Goal: Information Seeking & Learning: Learn about a topic

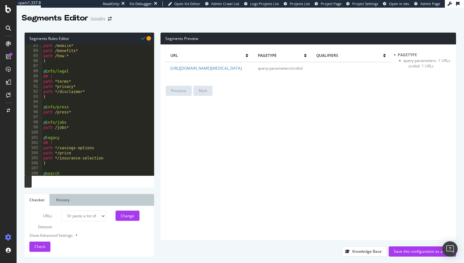
select select "urlList"
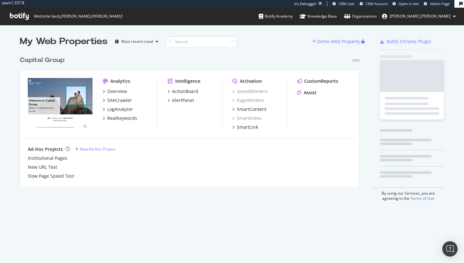
scroll to position [263, 464]
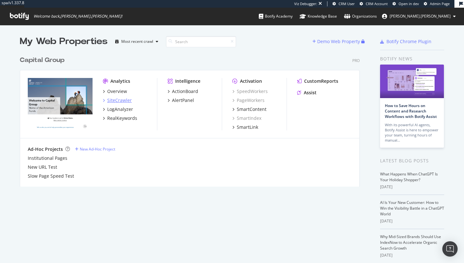
click at [127, 102] on div "SiteCrawler" at bounding box center [119, 100] width 25 height 6
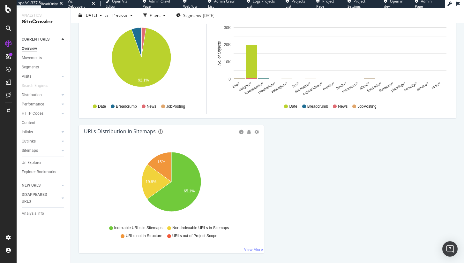
scroll to position [671, 0]
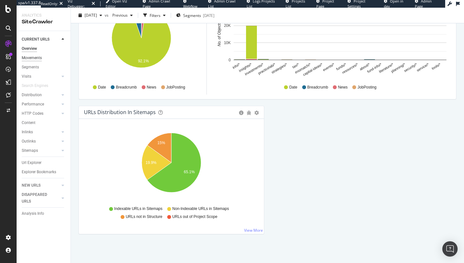
click at [42, 57] on div "Movements" at bounding box center [32, 58] width 20 height 7
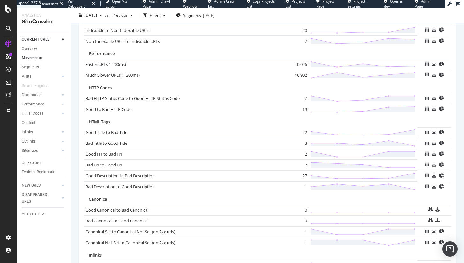
scroll to position [424, 0]
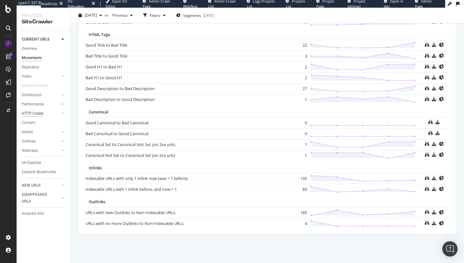
click at [35, 110] on div "HTTP Codes" at bounding box center [33, 113] width 22 height 7
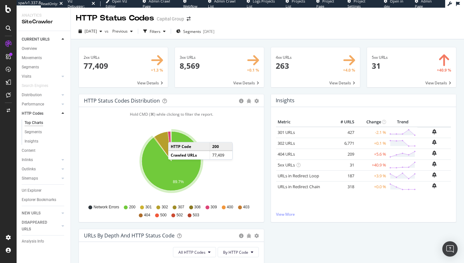
click at [395, 56] on span at bounding box center [411, 67] width 89 height 40
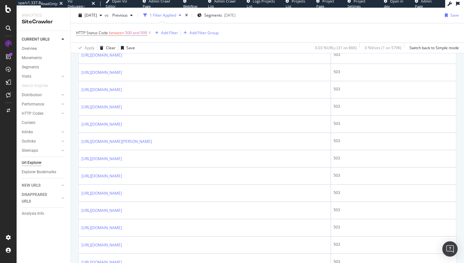
scroll to position [272, 0]
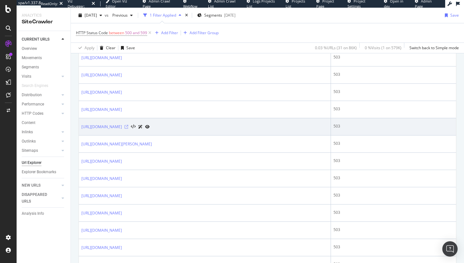
click at [128, 127] on icon at bounding box center [127, 127] width 4 height 4
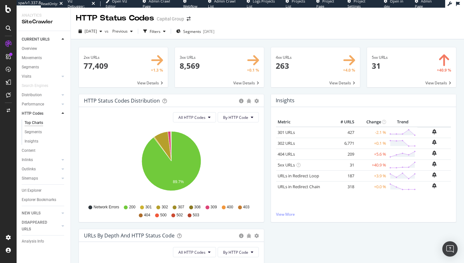
click at [394, 57] on span at bounding box center [411, 67] width 89 height 40
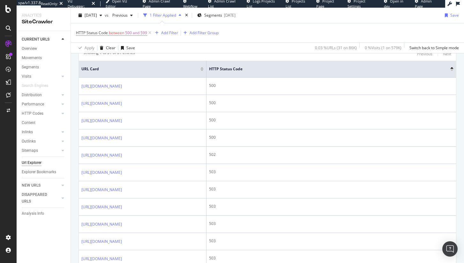
scroll to position [178, 0]
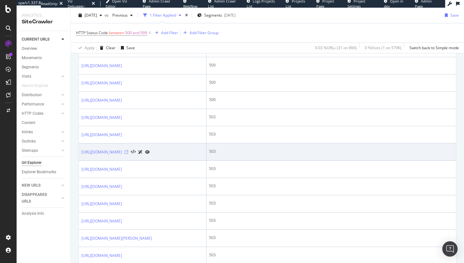
click at [128, 154] on icon at bounding box center [127, 152] width 4 height 4
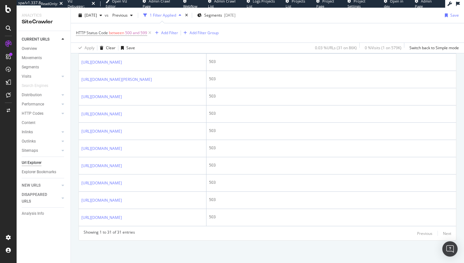
scroll to position [791, 0]
click at [32, 119] on div "Content" at bounding box center [29, 122] width 14 height 7
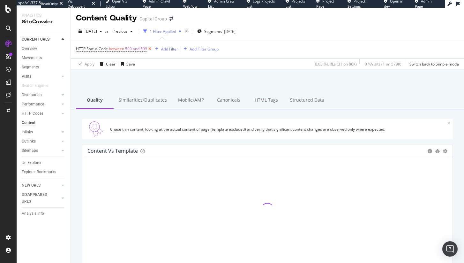
click at [149, 50] on icon at bounding box center [149, 49] width 5 height 6
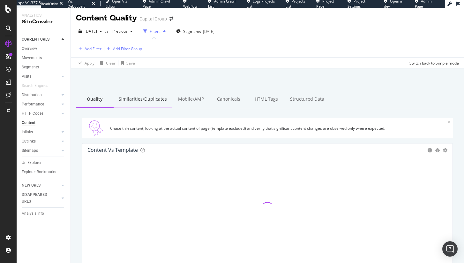
click at [148, 101] on div "Similarities/Duplicates" at bounding box center [143, 100] width 58 height 18
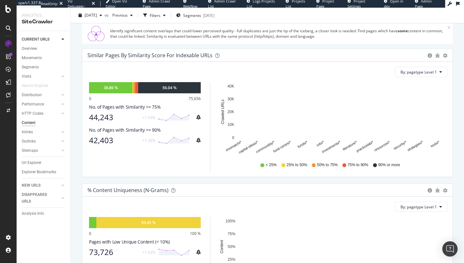
scroll to position [68, 0]
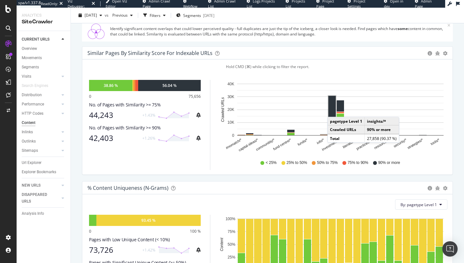
click at [334, 110] on rect "A chart." at bounding box center [332, 113] width 7 height 35
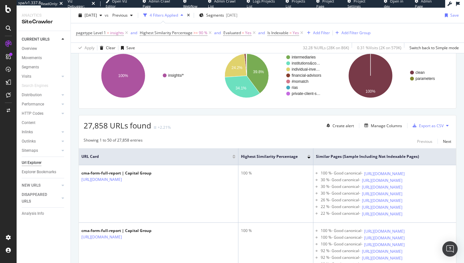
scroll to position [50, 0]
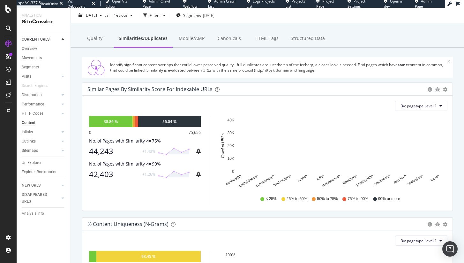
scroll to position [39, 0]
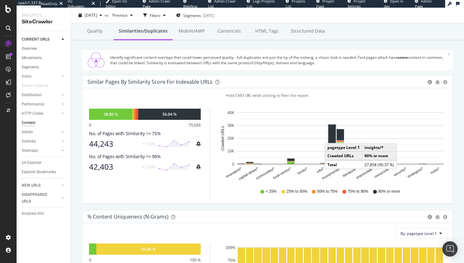
click at [331, 137] on rect "A chart." at bounding box center [332, 142] width 7 height 35
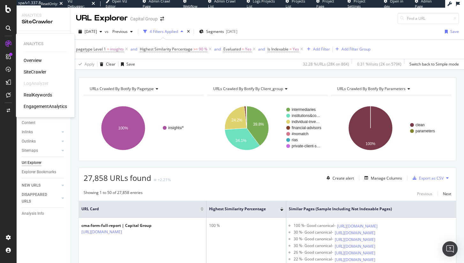
click at [32, 95] on div "RealKeywords" at bounding box center [38, 95] width 28 height 6
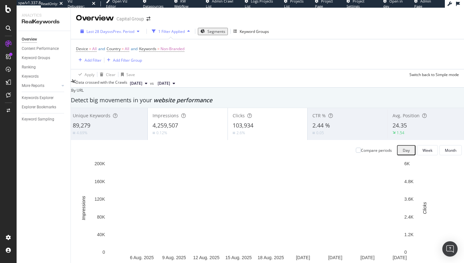
scroll to position [5, 0]
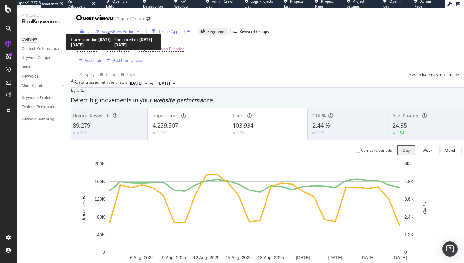
click at [116, 29] on span "vs Prev. Period" at bounding box center [121, 31] width 25 height 5
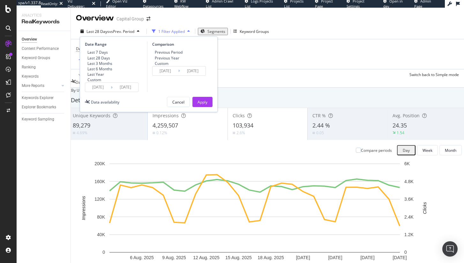
click at [102, 66] on div "Last 7 Days Last 28 Days Last 3 Months Last 6 Months Last Year Custom" at bounding box center [98, 65] width 27 height 33
click at [112, 64] on div "Last 3 Months" at bounding box center [99, 63] width 25 height 5
type input "2025/05/31"
type input "2025/02/28"
type input "2025/05/30"
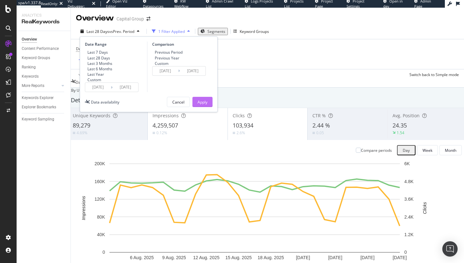
click at [208, 107] on button "Apply" at bounding box center [203, 102] width 20 height 10
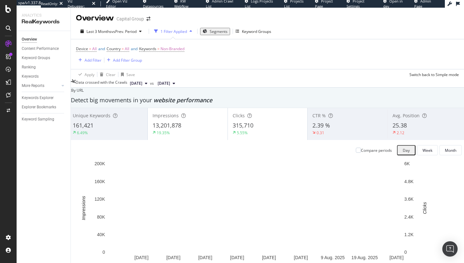
scroll to position [46, 0]
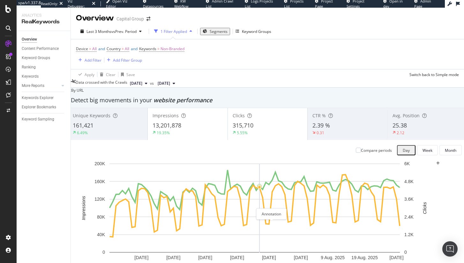
click at [436, 165] on icon "plus" at bounding box center [438, 163] width 4 height 4
click at [172, 255] on textarea at bounding box center [149, 261] width 46 height 13
type textarea "Google core algo update ends."
click at [194, 258] on div "Save" at bounding box center [190, 260] width 9 height 5
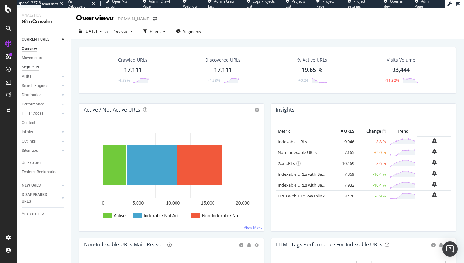
click at [36, 67] on div "Segments" at bounding box center [30, 67] width 17 height 7
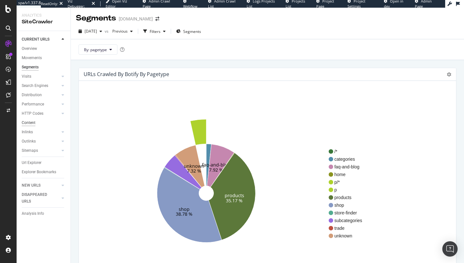
click at [34, 123] on div "Content" at bounding box center [29, 122] width 14 height 7
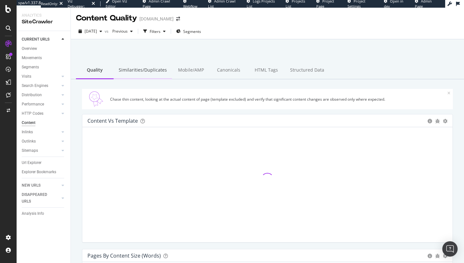
click at [142, 70] on div "Similarities/Duplicates" at bounding box center [143, 71] width 58 height 18
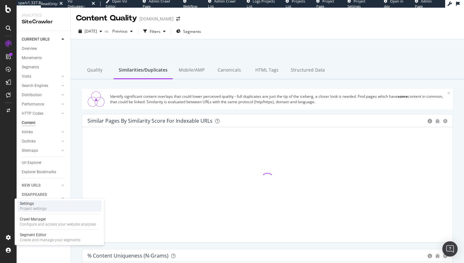
click at [56, 204] on div "Settings Project settings" at bounding box center [59, 205] width 84 height 11
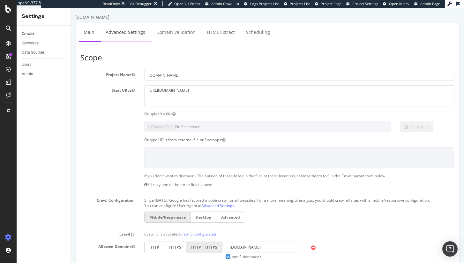
click at [123, 32] on link "Advanced Settings" at bounding box center [125, 32] width 49 height 18
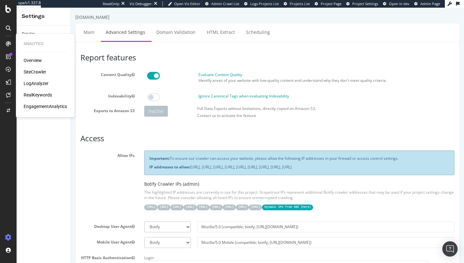
click at [35, 74] on div "SiteCrawler" at bounding box center [35, 72] width 23 height 6
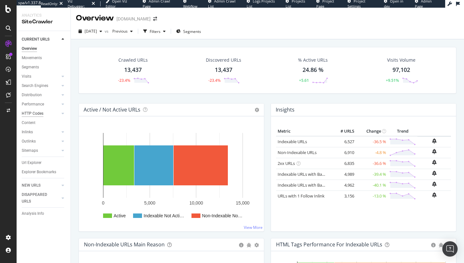
click at [32, 111] on div "HTTP Codes" at bounding box center [33, 113] width 22 height 7
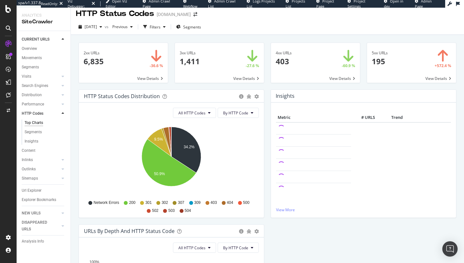
scroll to position [5, 0]
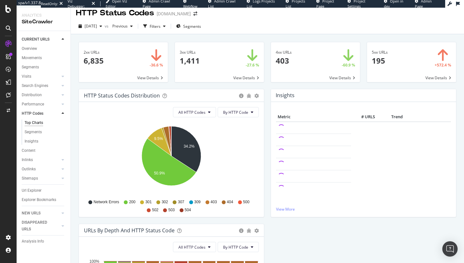
click at [407, 60] on span at bounding box center [411, 62] width 89 height 40
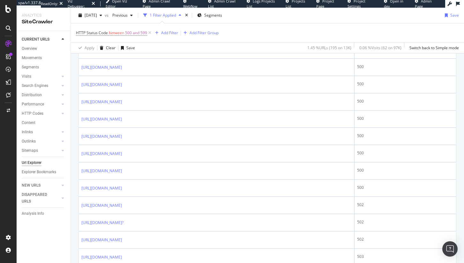
scroll to position [475, 0]
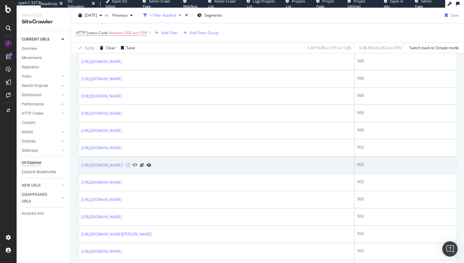
click at [130, 165] on icon at bounding box center [128, 165] width 4 height 4
click at [137, 166] on icon at bounding box center [135, 165] width 5 height 4
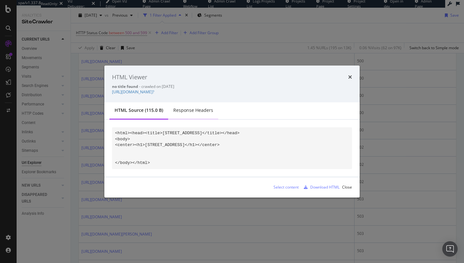
click at [197, 113] on div "Response Headers" at bounding box center [193, 110] width 40 height 6
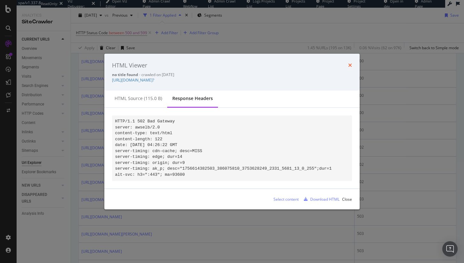
click at [351, 63] on icon "times" at bounding box center [350, 65] width 4 height 5
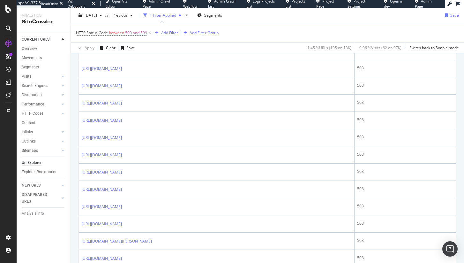
scroll to position [854, 0]
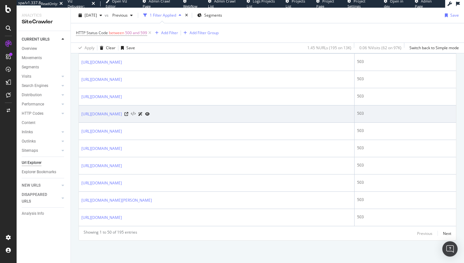
click at [136, 114] on icon at bounding box center [133, 114] width 5 height 4
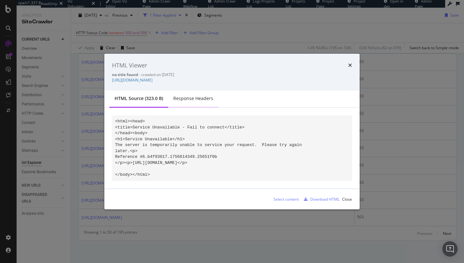
click at [185, 103] on div "Response Headers" at bounding box center [193, 99] width 50 height 18
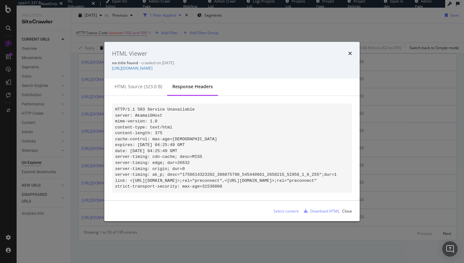
click at [353, 45] on div "HTML Viewer no title found - crawled on 2025-08-30 https://www.mauijim.com/GB/e…" at bounding box center [231, 60] width 255 height 37
click at [350, 49] on div "times" at bounding box center [350, 53] width 4 height 8
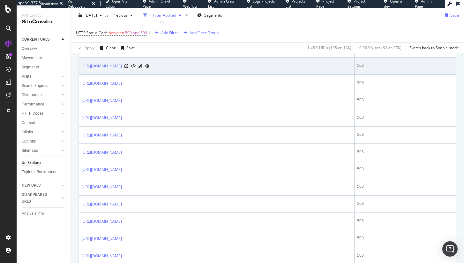
scroll to position [739, 0]
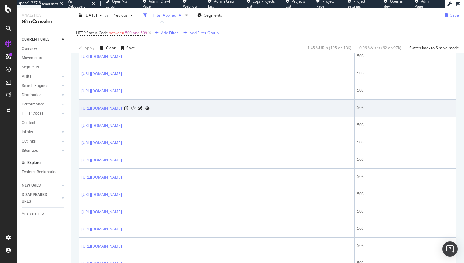
click at [136, 108] on icon at bounding box center [133, 108] width 5 height 4
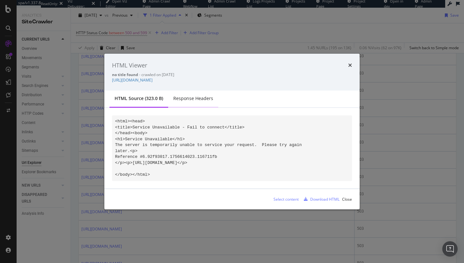
click at [213, 101] on div "Response Headers" at bounding box center [193, 99] width 50 height 18
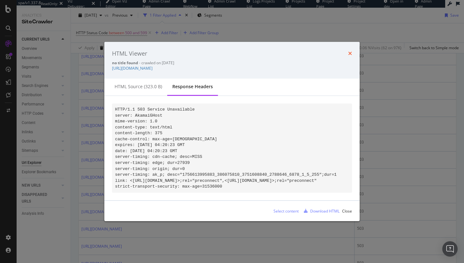
click at [351, 51] on icon "times" at bounding box center [350, 53] width 4 height 5
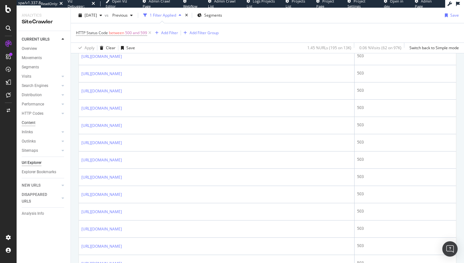
click at [32, 121] on div "Content" at bounding box center [29, 122] width 14 height 7
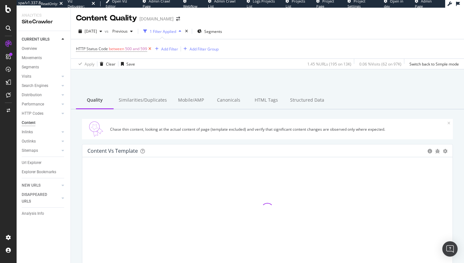
click at [150, 48] on icon at bounding box center [149, 49] width 5 height 6
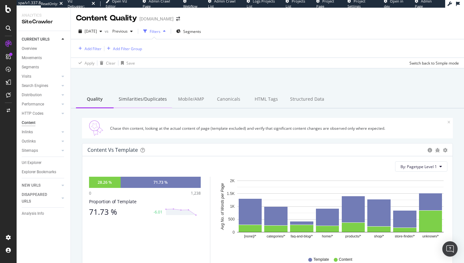
click at [154, 97] on div "Similarities/Duplicates" at bounding box center [143, 100] width 58 height 18
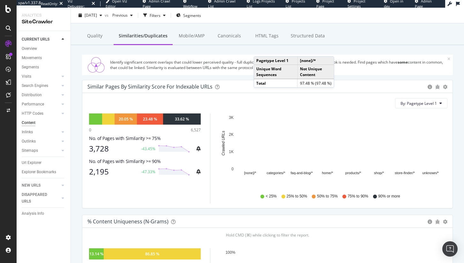
scroll to position [10, 0]
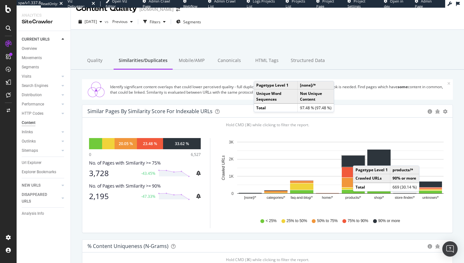
click at [360, 159] on rect "A chart." at bounding box center [353, 160] width 23 height 11
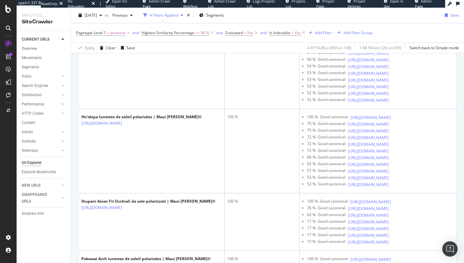
scroll to position [1702, 0]
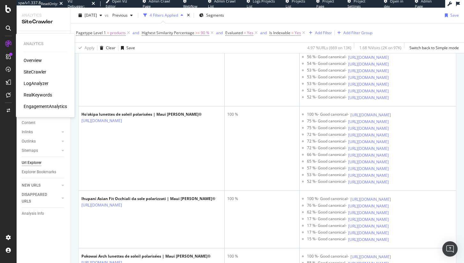
click at [36, 84] on div "LogAnalyzer" at bounding box center [36, 83] width 25 height 6
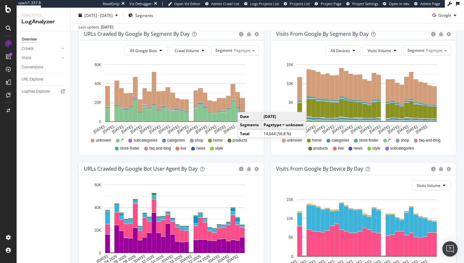
scroll to position [277, 0]
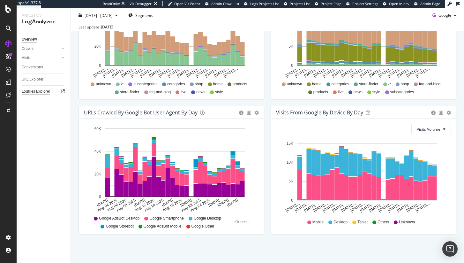
click at [42, 90] on div "Logfiles Explorer" at bounding box center [36, 91] width 28 height 7
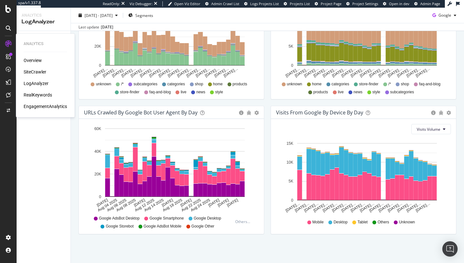
click at [42, 95] on div "RealKeywords" at bounding box center [38, 95] width 28 height 6
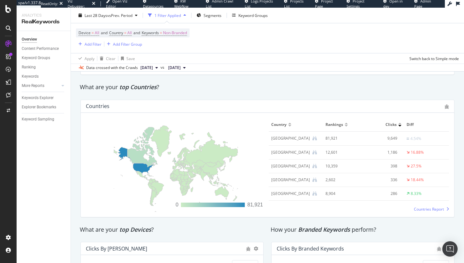
scroll to position [915, 0]
click at [429, 208] on span "Countries Report" at bounding box center [429, 208] width 30 height 5
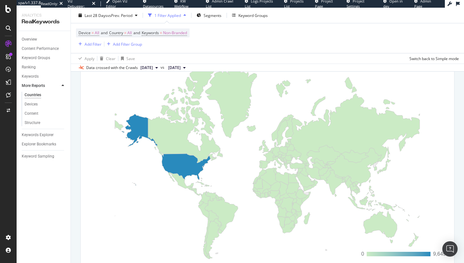
scroll to position [57, 0]
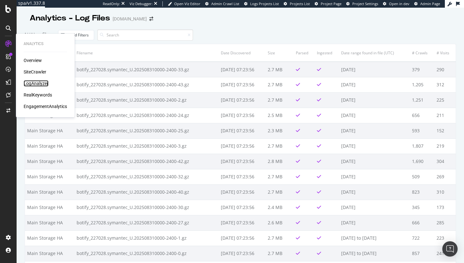
click at [42, 83] on div "LogAnalyzer" at bounding box center [36, 83] width 25 height 6
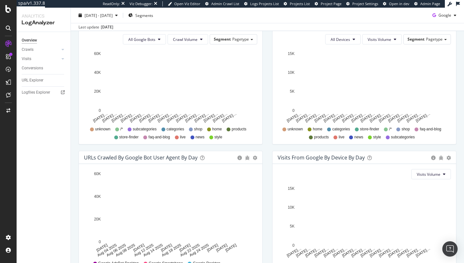
scroll to position [277, 0]
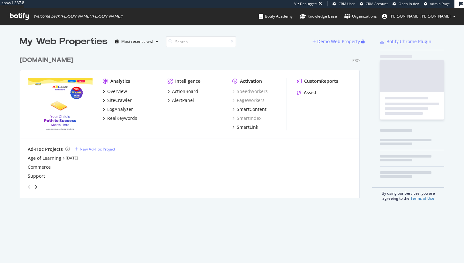
scroll to position [263, 464]
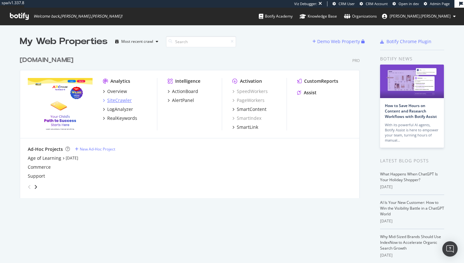
click at [121, 102] on div "SiteCrawler" at bounding box center [119, 100] width 25 height 6
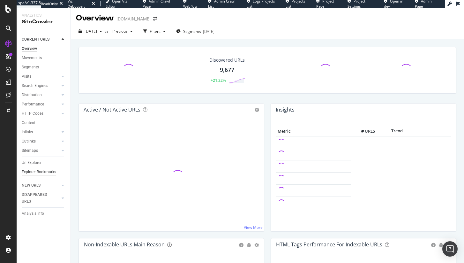
click at [42, 173] on div "Explorer Bookmarks" at bounding box center [39, 172] width 34 height 7
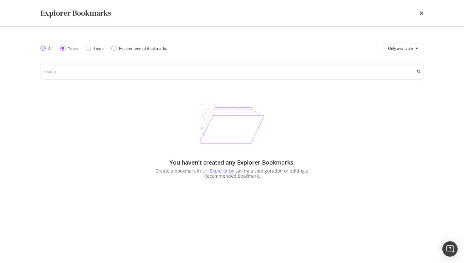
click at [47, 47] on div "All" at bounding box center [47, 48] width 12 height 5
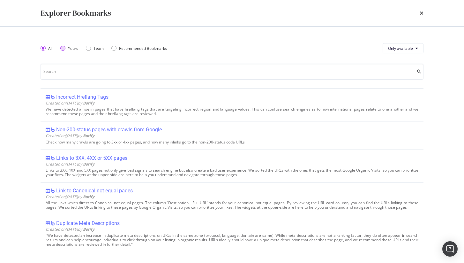
click at [69, 49] on div "Yours" at bounding box center [73, 48] width 10 height 5
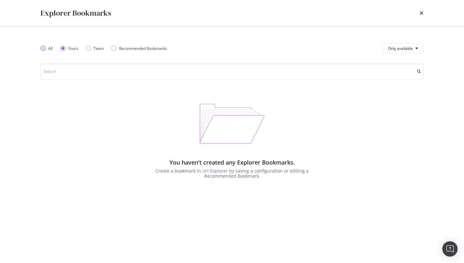
click at [49, 48] on div "All" at bounding box center [50, 48] width 4 height 5
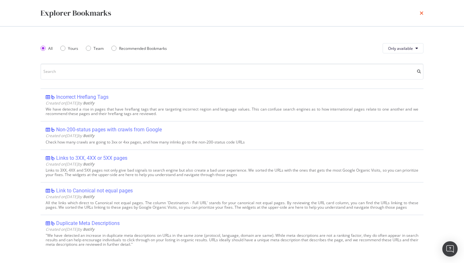
click at [422, 14] on icon "times" at bounding box center [422, 13] width 4 height 5
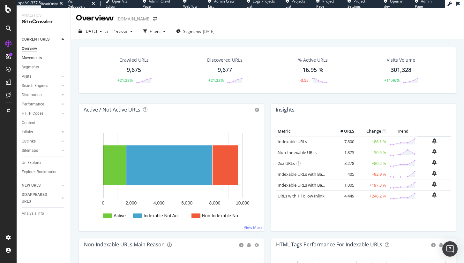
click at [35, 55] on div "Movements" at bounding box center [32, 58] width 20 height 7
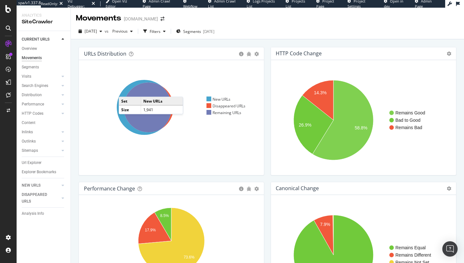
click at [126, 91] on icon at bounding box center [144, 107] width 55 height 55
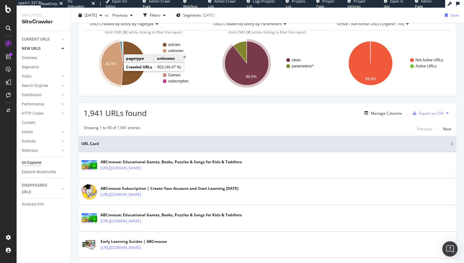
click at [117, 69] on icon "A chart." at bounding box center [112, 64] width 22 height 44
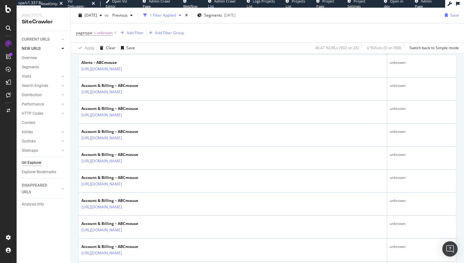
scroll to position [1178, 0]
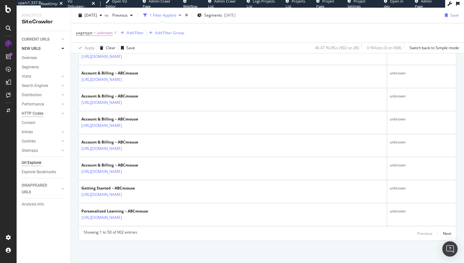
click at [30, 114] on div "HTTP Codes" at bounding box center [33, 113] width 22 height 7
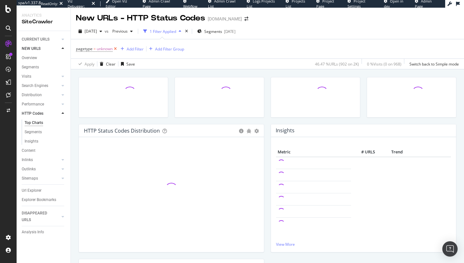
click at [115, 50] on icon at bounding box center [115, 49] width 5 height 6
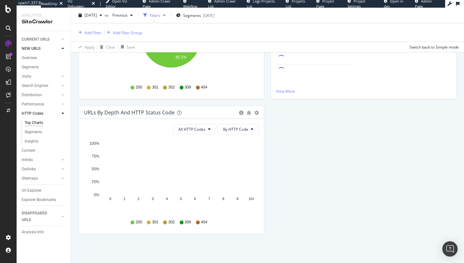
scroll to position [143, 0]
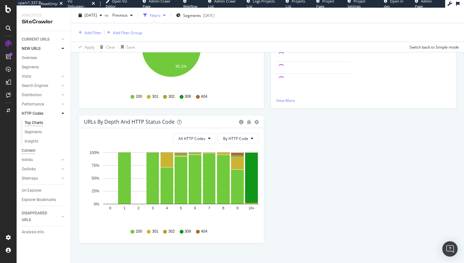
click at [33, 149] on div "Content" at bounding box center [29, 150] width 14 height 7
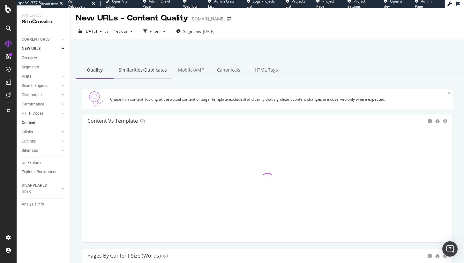
click at [155, 68] on div "Similarities/Duplicates" at bounding box center [143, 71] width 58 height 18
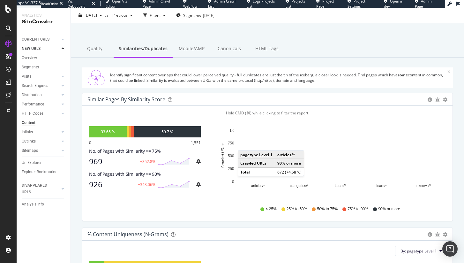
scroll to position [23, 0]
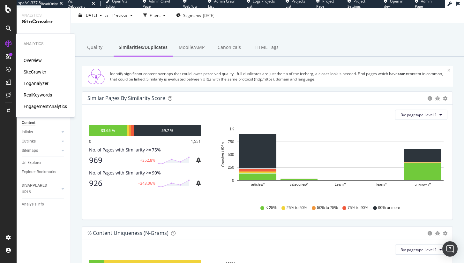
click at [37, 80] on div "Overview SiteCrawler LogAnalyzer RealKeywords EngagementAnalytics" at bounding box center [45, 83] width 43 height 52
click at [38, 83] on div "LogAnalyzer" at bounding box center [36, 83] width 25 height 6
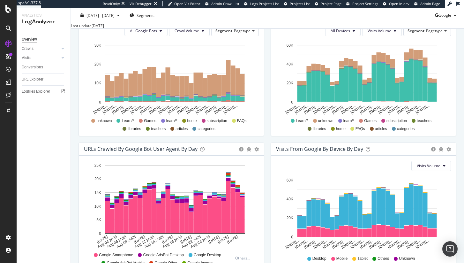
scroll to position [235, 0]
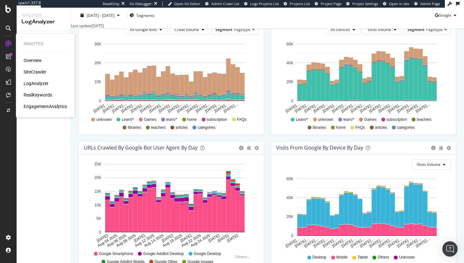
click at [29, 93] on div "RealKeywords" at bounding box center [38, 95] width 28 height 6
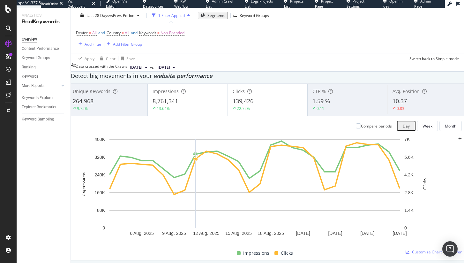
scroll to position [36, 0]
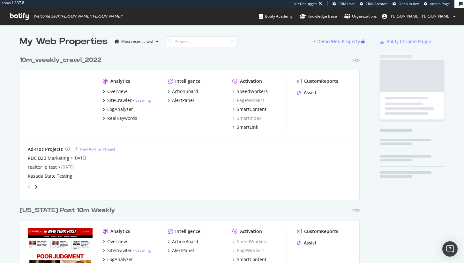
scroll to position [1856, 345]
